Goal: Ask a question

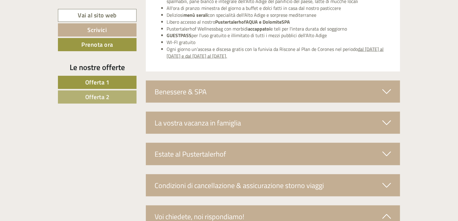
scroll to position [1441, 0]
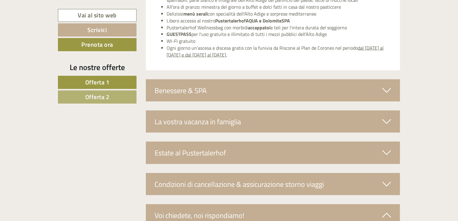
click at [211, 122] on div "La vostra vacanza in famiglia" at bounding box center [273, 122] width 255 height 22
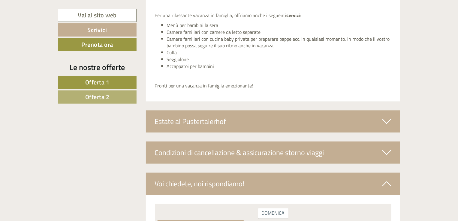
scroll to position [1651, 0]
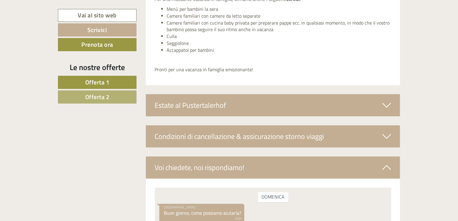
click at [221, 142] on div "Condizioni di cancellazione & assicurazione storno viaggi" at bounding box center [273, 137] width 255 height 22
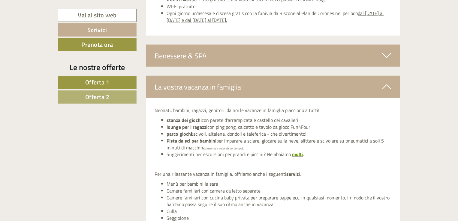
scroll to position [1471, 0]
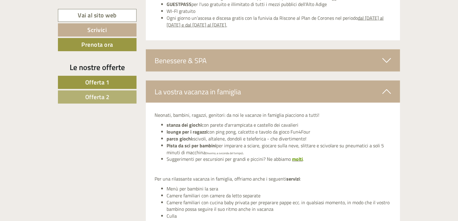
click at [212, 62] on div "Benessere & SPA" at bounding box center [273, 61] width 255 height 22
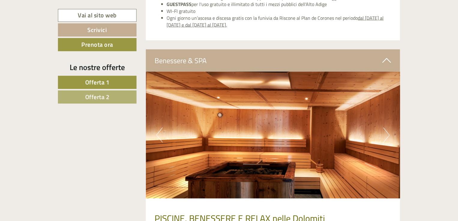
click at [384, 134] on button "Next" at bounding box center [386, 135] width 6 height 15
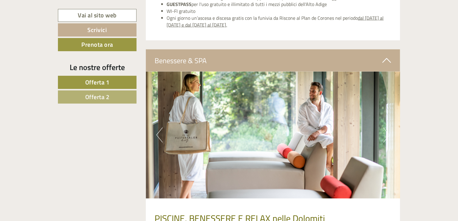
click at [384, 134] on button "Next" at bounding box center [386, 135] width 6 height 15
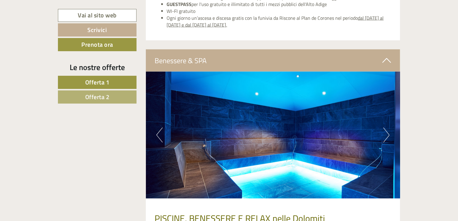
click at [384, 134] on button "Next" at bounding box center [386, 135] width 6 height 15
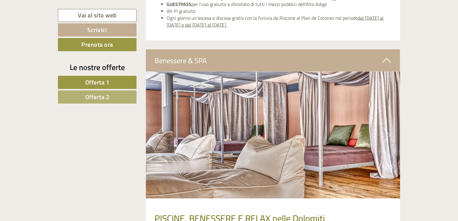
click at [384, 134] on button "Next" at bounding box center [386, 135] width 6 height 15
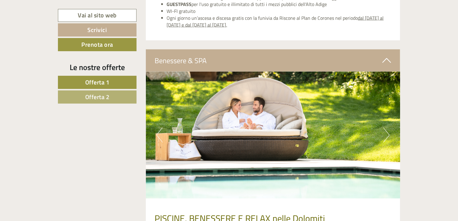
click at [385, 134] on button "Next" at bounding box center [386, 135] width 6 height 15
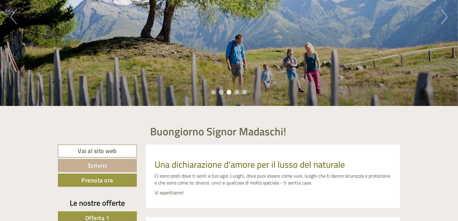
scroll to position [210, 0]
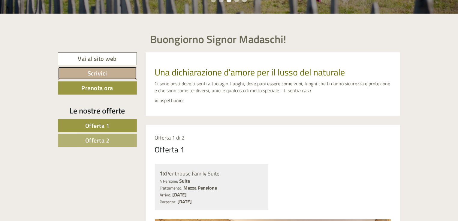
click at [106, 74] on link "Scrivici" at bounding box center [97, 73] width 79 height 13
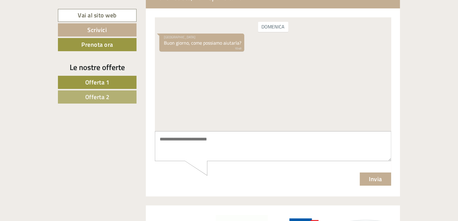
scroll to position [2200, 0]
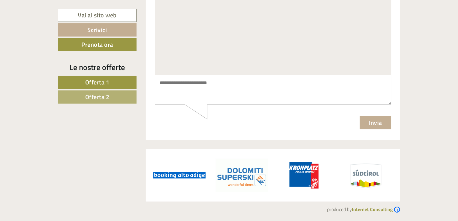
click at [176, 86] on textarea at bounding box center [273, 90] width 237 height 30
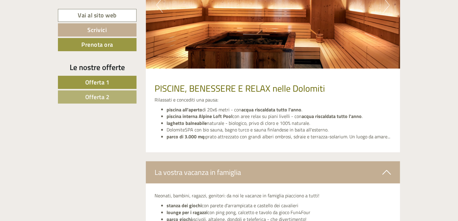
scroll to position [1600, 0]
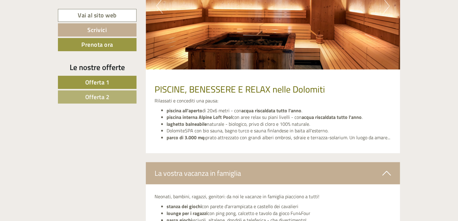
click at [390, 178] on div "La vostra vacanza in famiglia" at bounding box center [273, 174] width 255 height 22
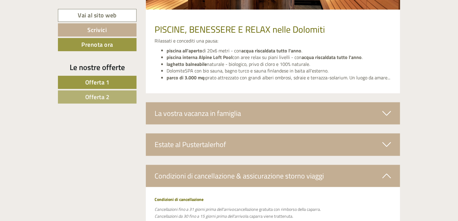
scroll to position [1720, 0]
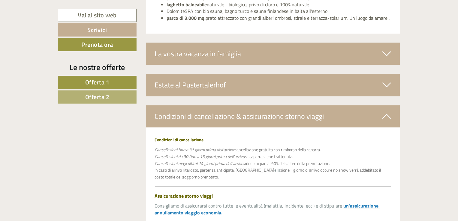
click at [385, 111] on icon at bounding box center [386, 116] width 9 height 10
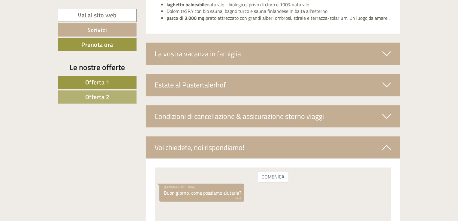
click at [391, 148] on div "Voi chiedete, noi rispondiamo!" at bounding box center [273, 148] width 255 height 22
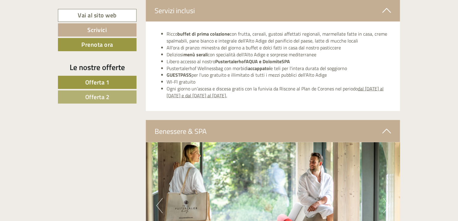
scroll to position [1390, 0]
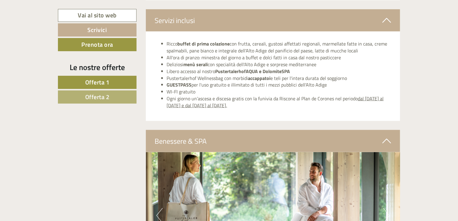
drag, startPoint x: 390, startPoint y: 143, endPoint x: 383, endPoint y: 127, distance: 17.5
click at [390, 143] on icon at bounding box center [386, 141] width 9 height 10
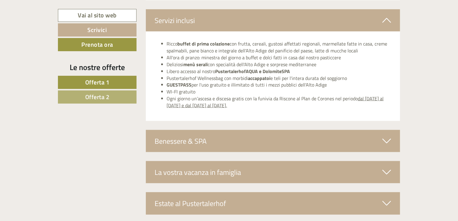
click at [384, 19] on icon at bounding box center [386, 20] width 9 height 10
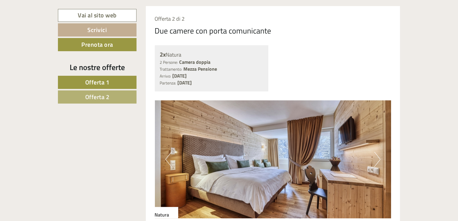
scroll to position [880, 0]
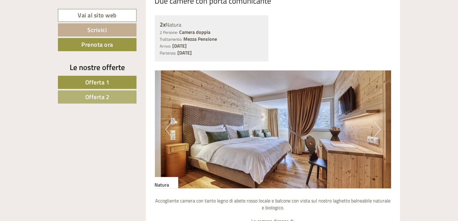
click at [380, 128] on button "Next" at bounding box center [377, 129] width 6 height 15
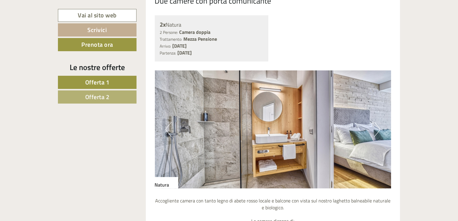
click at [380, 128] on button "Next" at bounding box center [377, 129] width 6 height 15
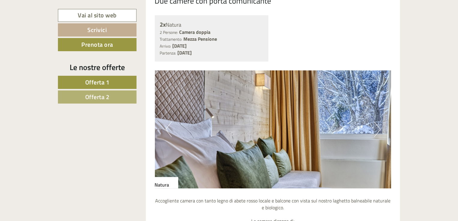
click at [380, 129] on button "Next" at bounding box center [377, 129] width 6 height 15
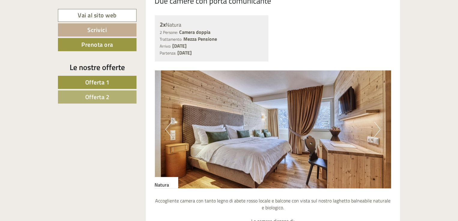
click at [380, 129] on button "Next" at bounding box center [377, 129] width 6 height 15
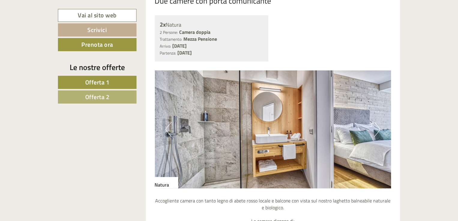
click at [380, 129] on button "Next" at bounding box center [377, 129] width 6 height 15
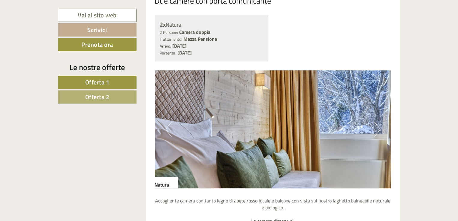
click at [380, 129] on button "Next" at bounding box center [377, 129] width 6 height 15
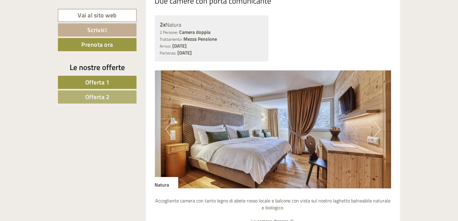
click at [380, 129] on button "Next" at bounding box center [377, 129] width 6 height 15
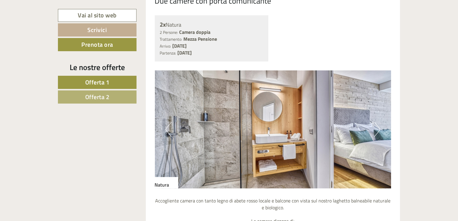
click at [380, 129] on button "Next" at bounding box center [377, 129] width 6 height 15
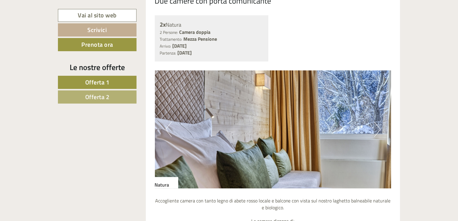
click at [380, 129] on button "Next" at bounding box center [377, 129] width 6 height 15
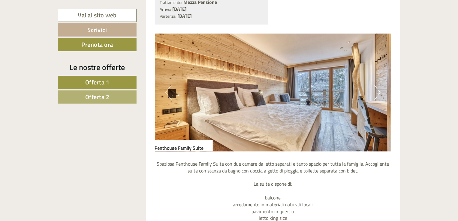
scroll to position [387, 0]
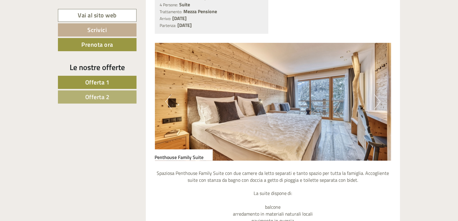
click at [379, 99] on button "Next" at bounding box center [377, 102] width 6 height 15
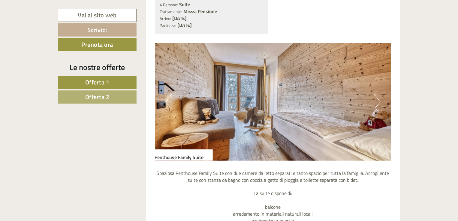
click at [376, 100] on button "Next" at bounding box center [377, 102] width 6 height 15
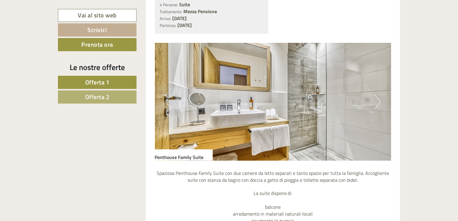
click at [376, 100] on button "Next" at bounding box center [377, 102] width 6 height 15
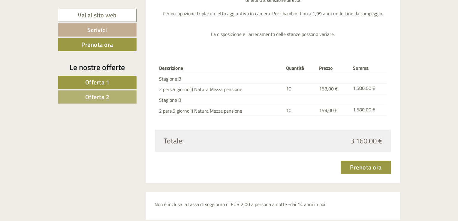
scroll to position [1167, 0]
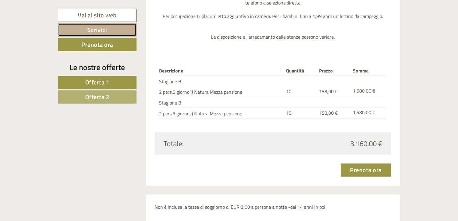
click at [104, 28] on link "Scrivici" at bounding box center [97, 29] width 79 height 13
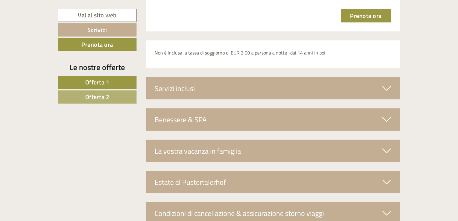
scroll to position [1437, 0]
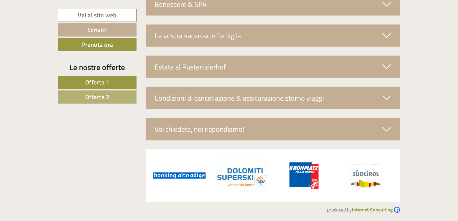
click at [220, 128] on div "Voi chiedete, noi rispondiamo!" at bounding box center [273, 129] width 255 height 22
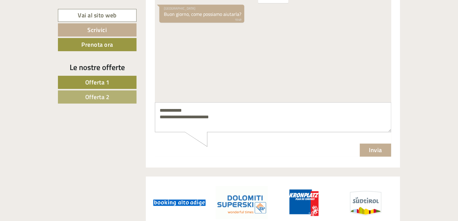
scroll to position [1617, 0]
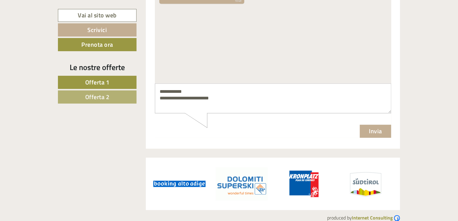
click at [212, 99] on textarea "**********" at bounding box center [273, 99] width 237 height 30
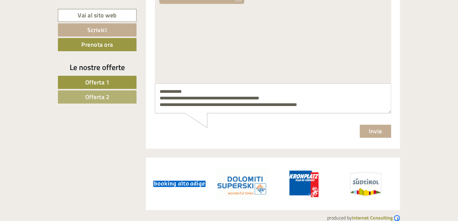
click at [288, 108] on textarea "**********" at bounding box center [273, 99] width 237 height 30
click at [314, 108] on textarea "**********" at bounding box center [273, 99] width 237 height 30
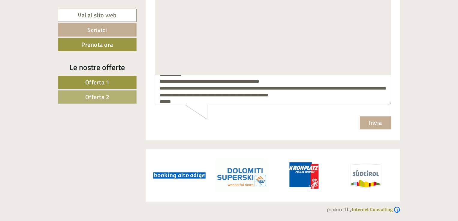
scroll to position [14, 0]
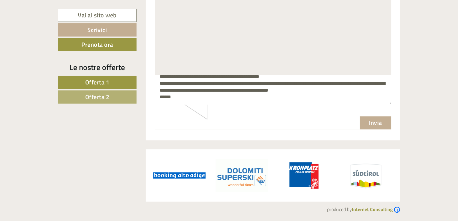
type textarea "**********"
click at [376, 127] on button "Invia" at bounding box center [376, 123] width 32 height 13
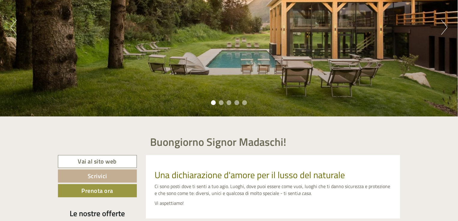
scroll to position [0, 0]
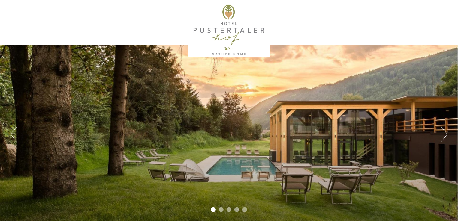
click at [230, 44] on div at bounding box center [229, 30] width 336 height 55
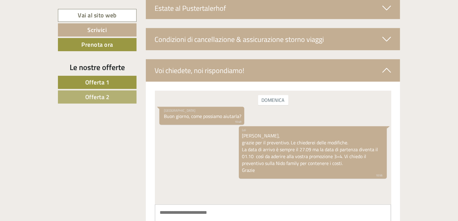
scroll to position [1416, 0]
